Goal: Check status: Check status

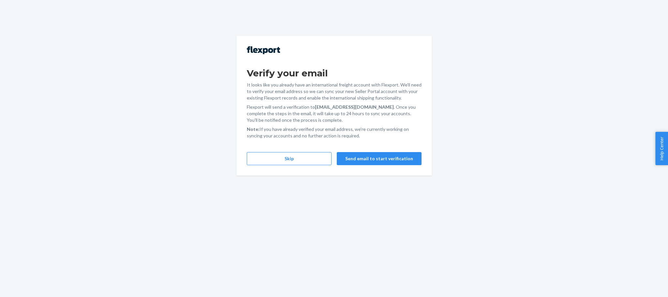
drag, startPoint x: 535, startPoint y: 166, endPoint x: 526, endPoint y: 165, distance: 9.3
click at [536, 165] on div "Verify your email It looks like you already have an international freight accou…" at bounding box center [334, 148] width 668 height 297
click at [277, 158] on button "Skip" at bounding box center [289, 158] width 85 height 13
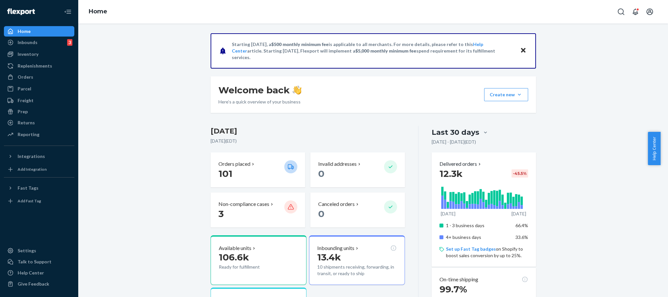
drag, startPoint x: 571, startPoint y: 111, endPoint x: 526, endPoint y: 112, distance: 45.7
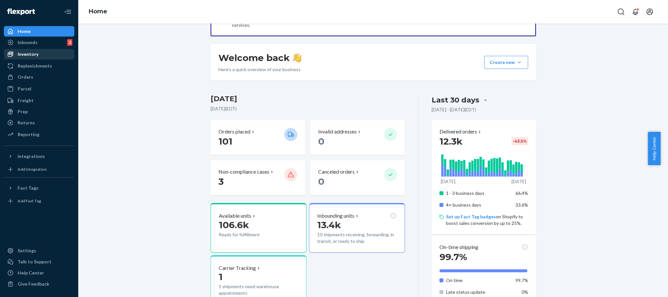
scroll to position [49, 0]
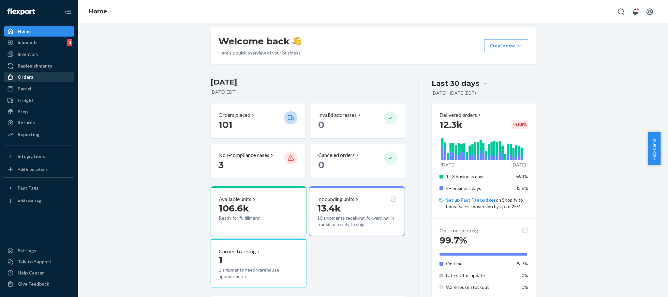
click at [27, 72] on div "Orders" at bounding box center [39, 76] width 69 height 9
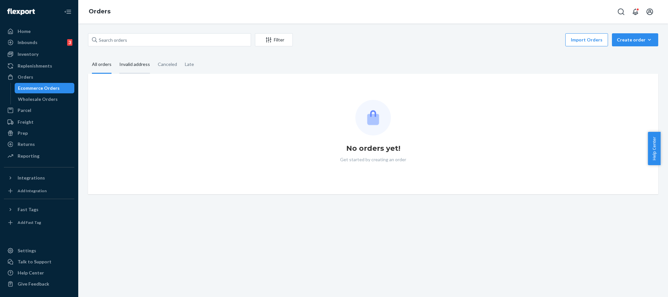
click at [129, 69] on div "Invalid address" at bounding box center [134, 65] width 31 height 18
click at [115, 56] on input "Invalid address" at bounding box center [115, 56] width 0 height 0
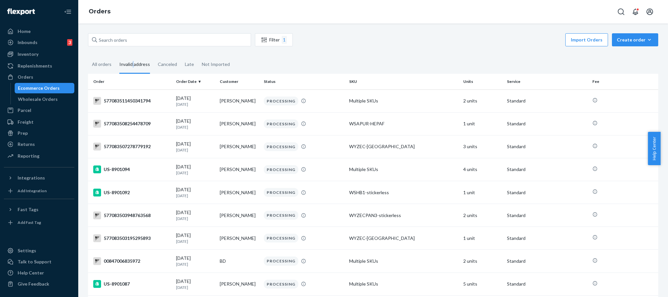
click at [133, 65] on div "Invalid address" at bounding box center [134, 65] width 31 height 18
click at [131, 63] on div "Invalid address" at bounding box center [134, 65] width 31 height 18
click at [115, 56] on input "Invalid address" at bounding box center [115, 56] width 0 height 0
click at [158, 64] on div "Canceled" at bounding box center [167, 65] width 19 height 18
click at [154, 56] on input "Canceled" at bounding box center [154, 56] width 0 height 0
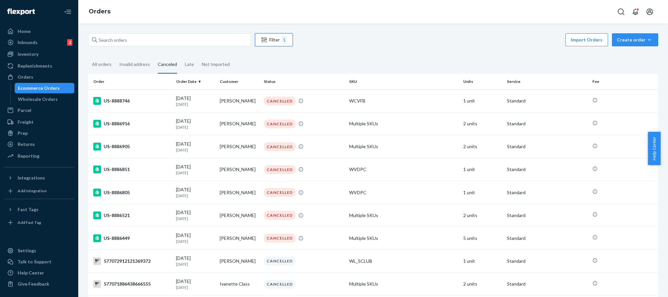
click at [281, 39] on div "Filter 1" at bounding box center [273, 40] width 37 height 8
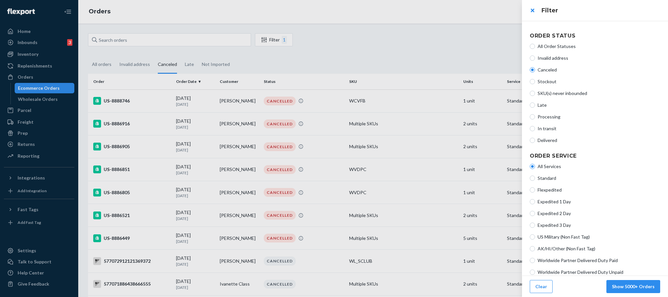
click at [566, 46] on span "All Order Statuses" at bounding box center [599, 46] width 123 height 7
click at [535, 46] on input "All Order Statuses" at bounding box center [532, 46] width 5 height 5
radio input "true"
radio input "false"
click at [130, 67] on div at bounding box center [334, 148] width 668 height 297
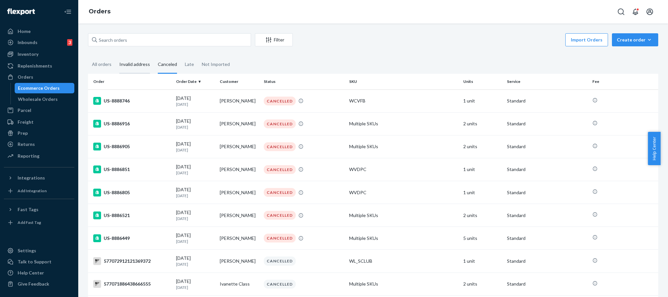
click at [130, 67] on div "Invalid address" at bounding box center [134, 65] width 31 height 18
click at [115, 56] on input "Invalid address" at bounding box center [115, 56] width 0 height 0
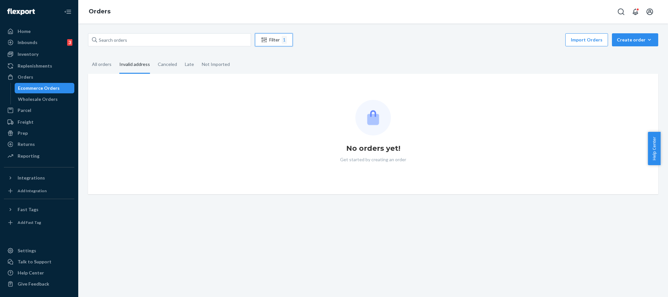
click at [287, 38] on div "1" at bounding box center [284, 40] width 5 height 8
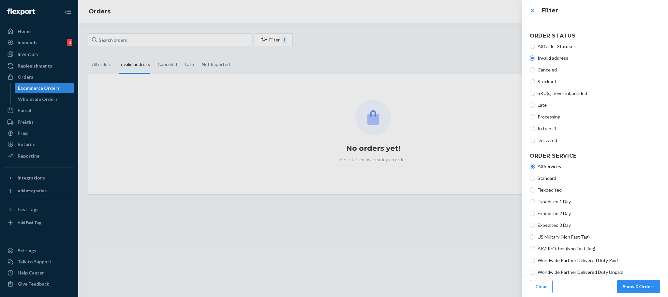
click at [101, 65] on div at bounding box center [334, 148] width 668 height 297
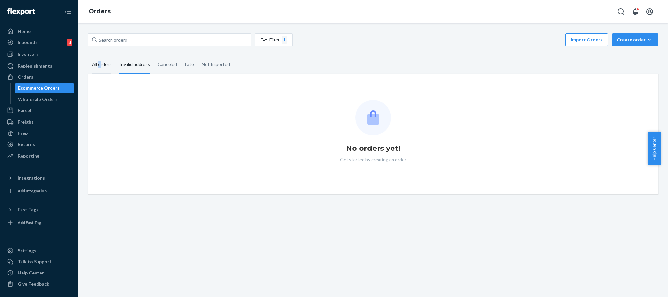
click at [99, 65] on div "All orders" at bounding box center [102, 65] width 20 height 18
click at [88, 56] on input "All orders" at bounding box center [88, 56] width 0 height 0
